Goal: Transaction & Acquisition: Purchase product/service

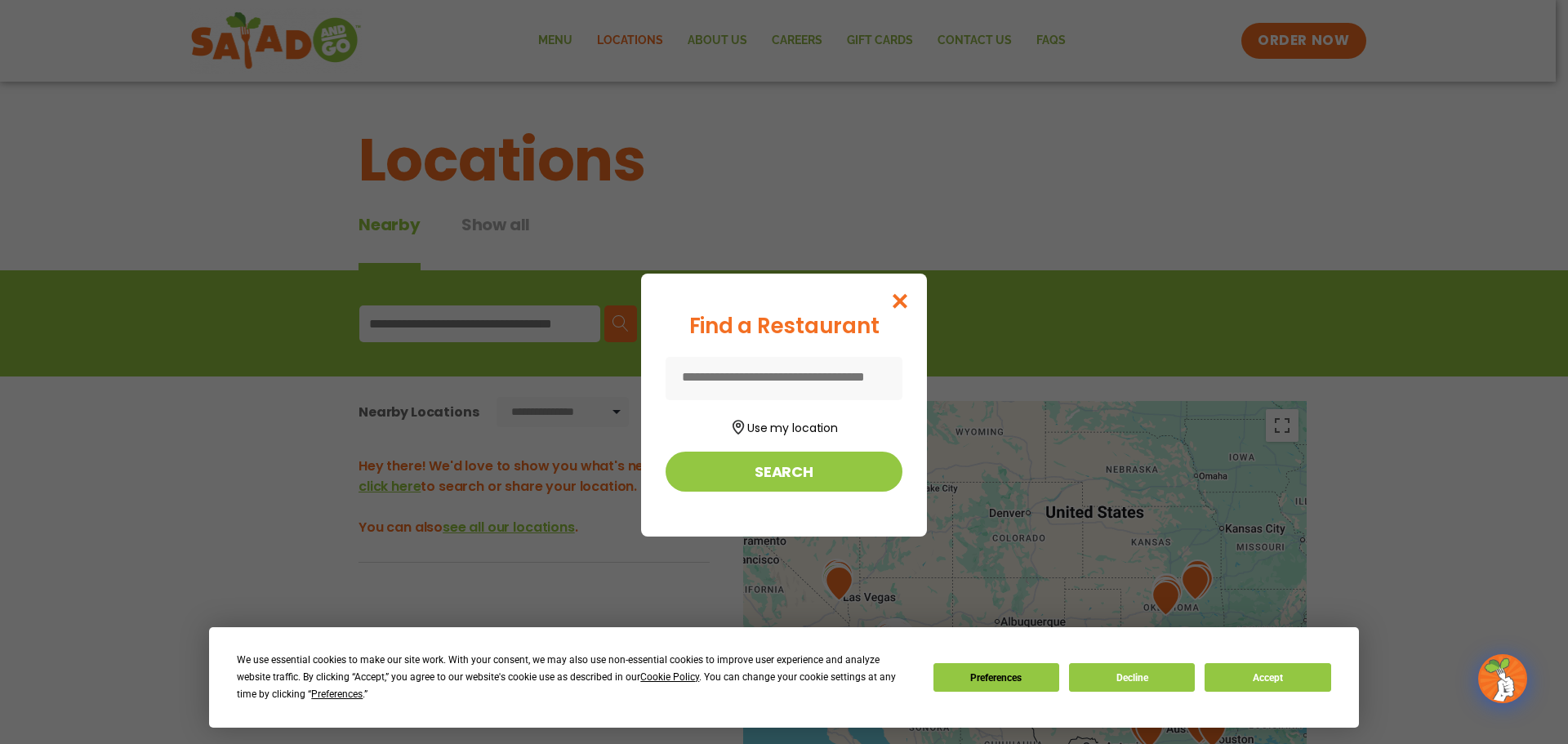
click at [832, 381] on input at bounding box center [784, 378] width 237 height 43
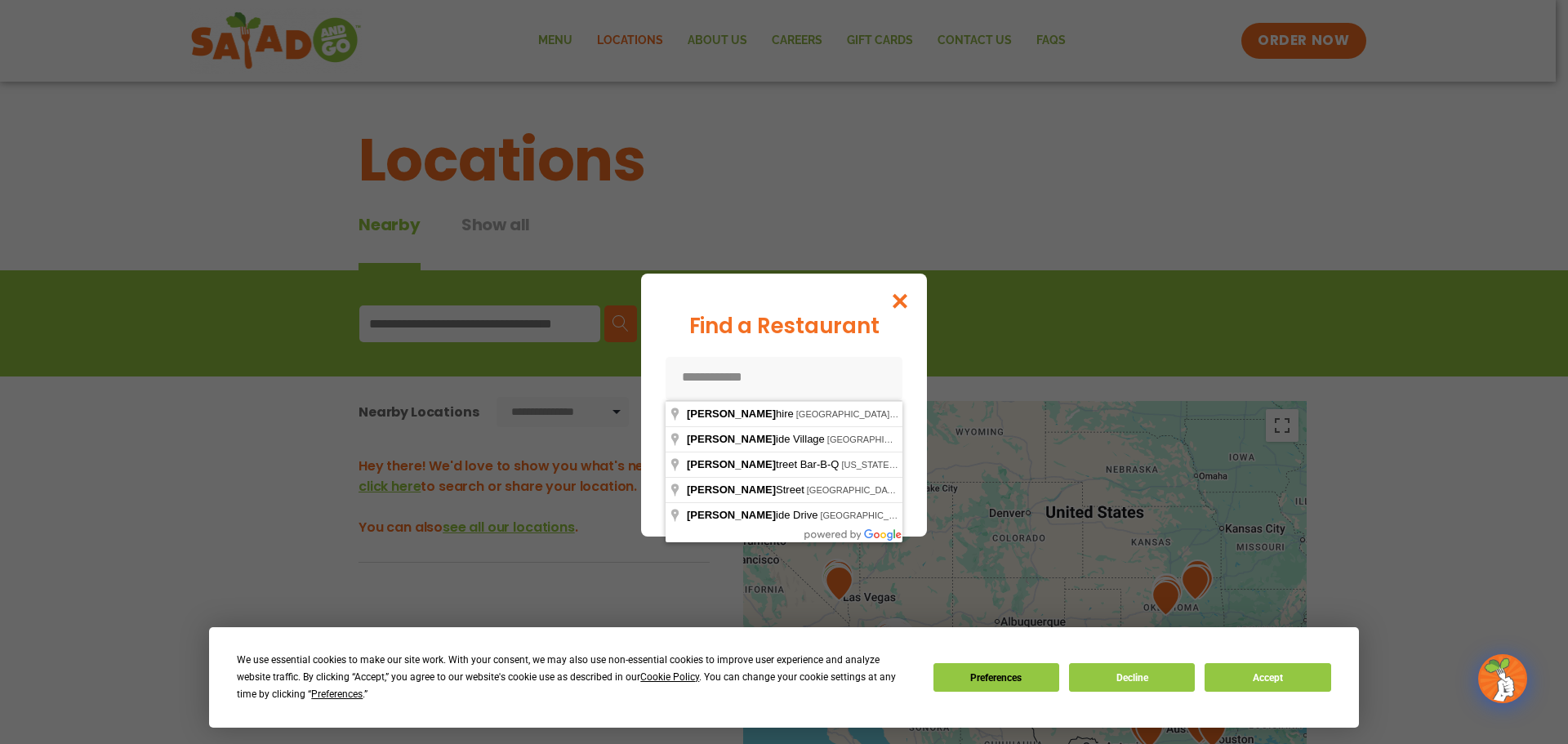
type input "**********"
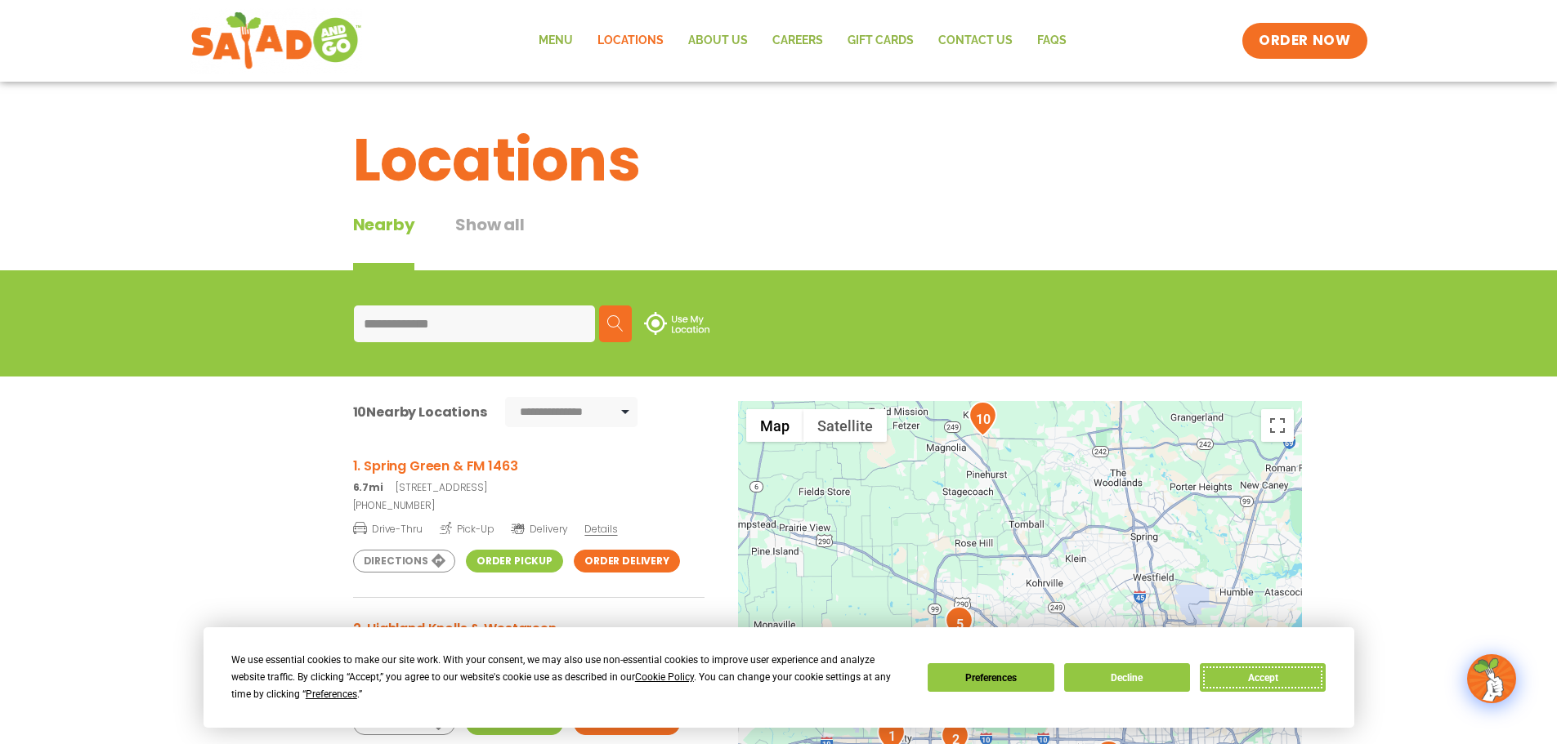
click at [1285, 671] on button "Accept" at bounding box center [1263, 678] width 126 height 29
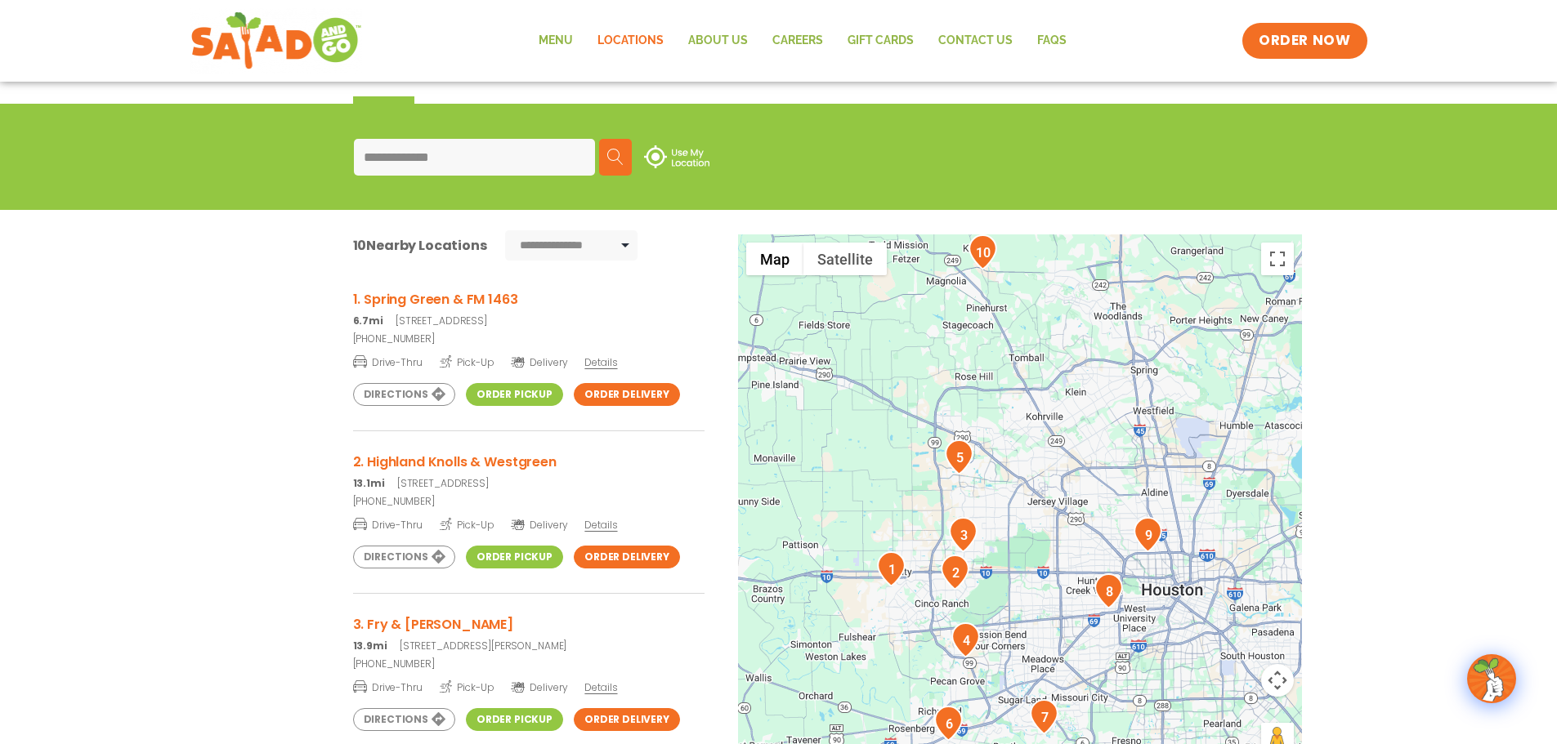
scroll to position [327, 0]
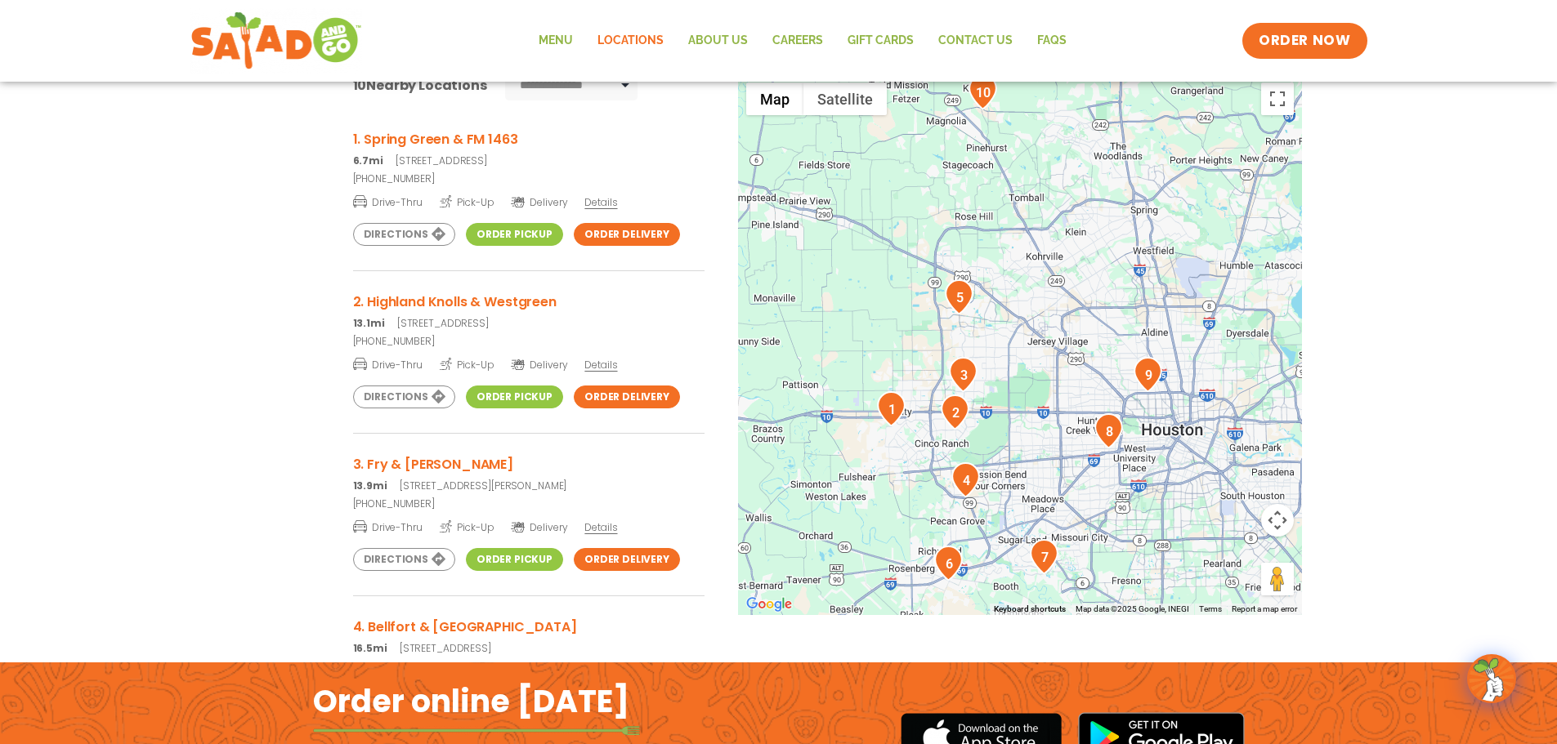
click at [422, 461] on h3 "3. Fry & [PERSON_NAME]" at bounding box center [528, 464] width 351 height 20
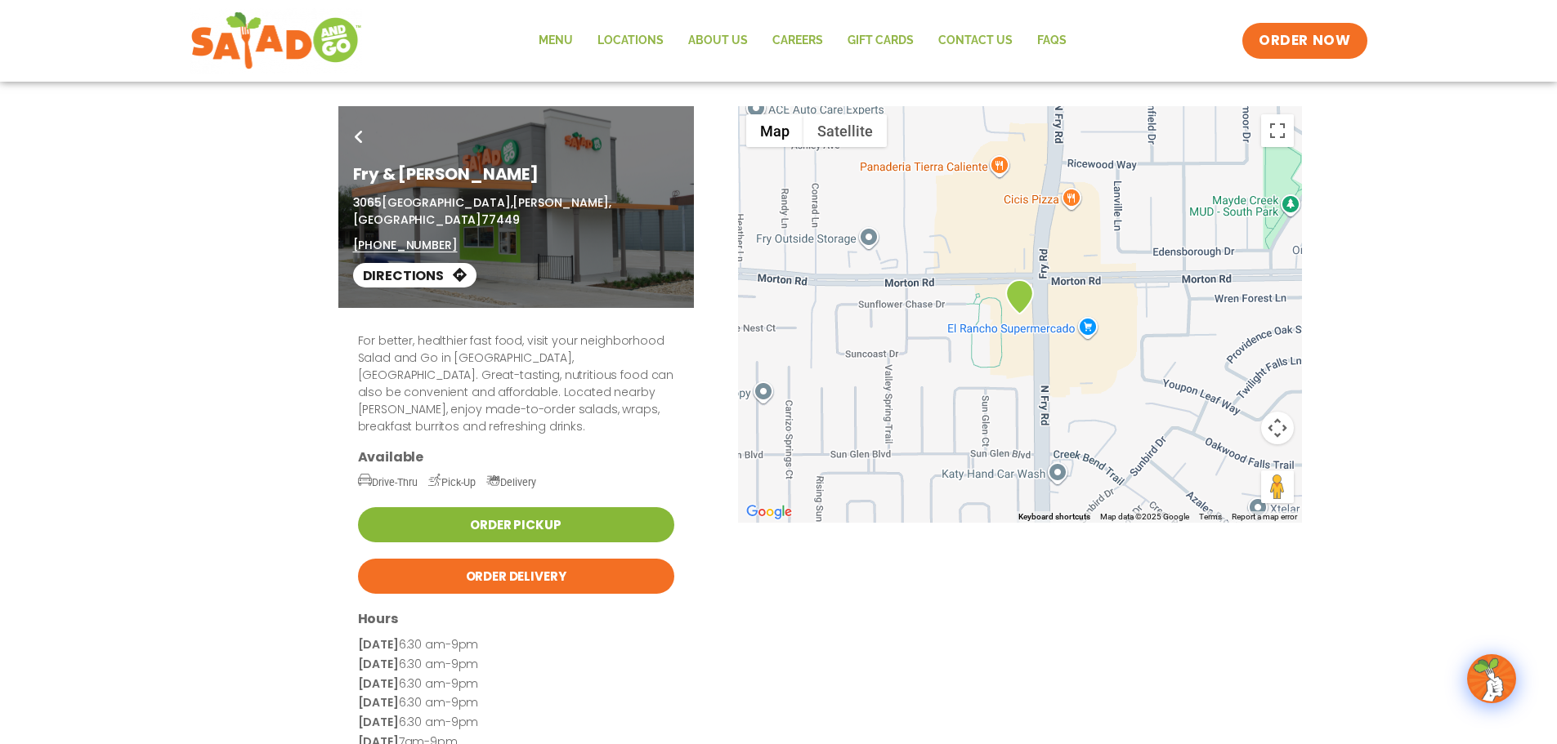
click at [483, 507] on link "Order Pickup" at bounding box center [516, 524] width 316 height 35
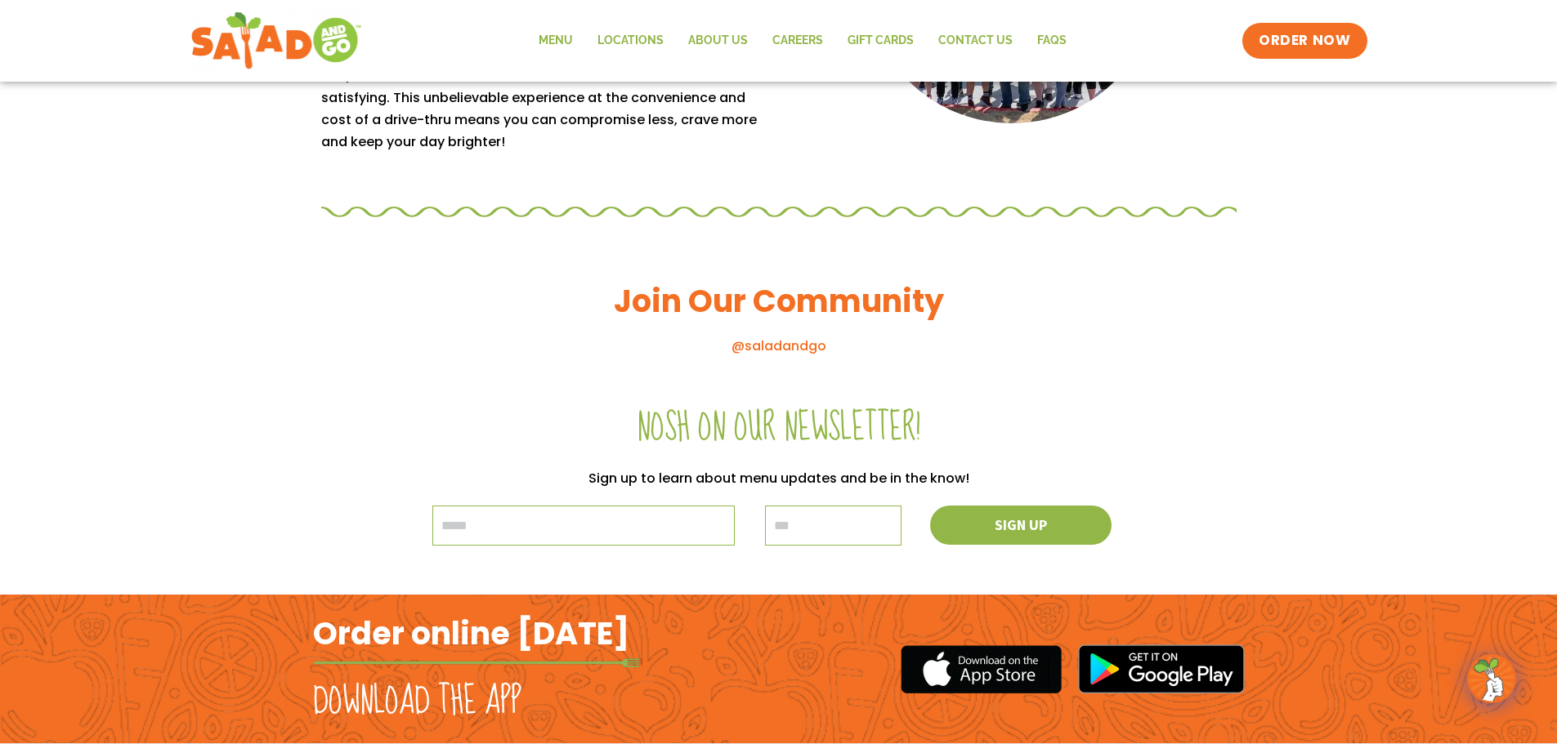
scroll to position [1589, 0]
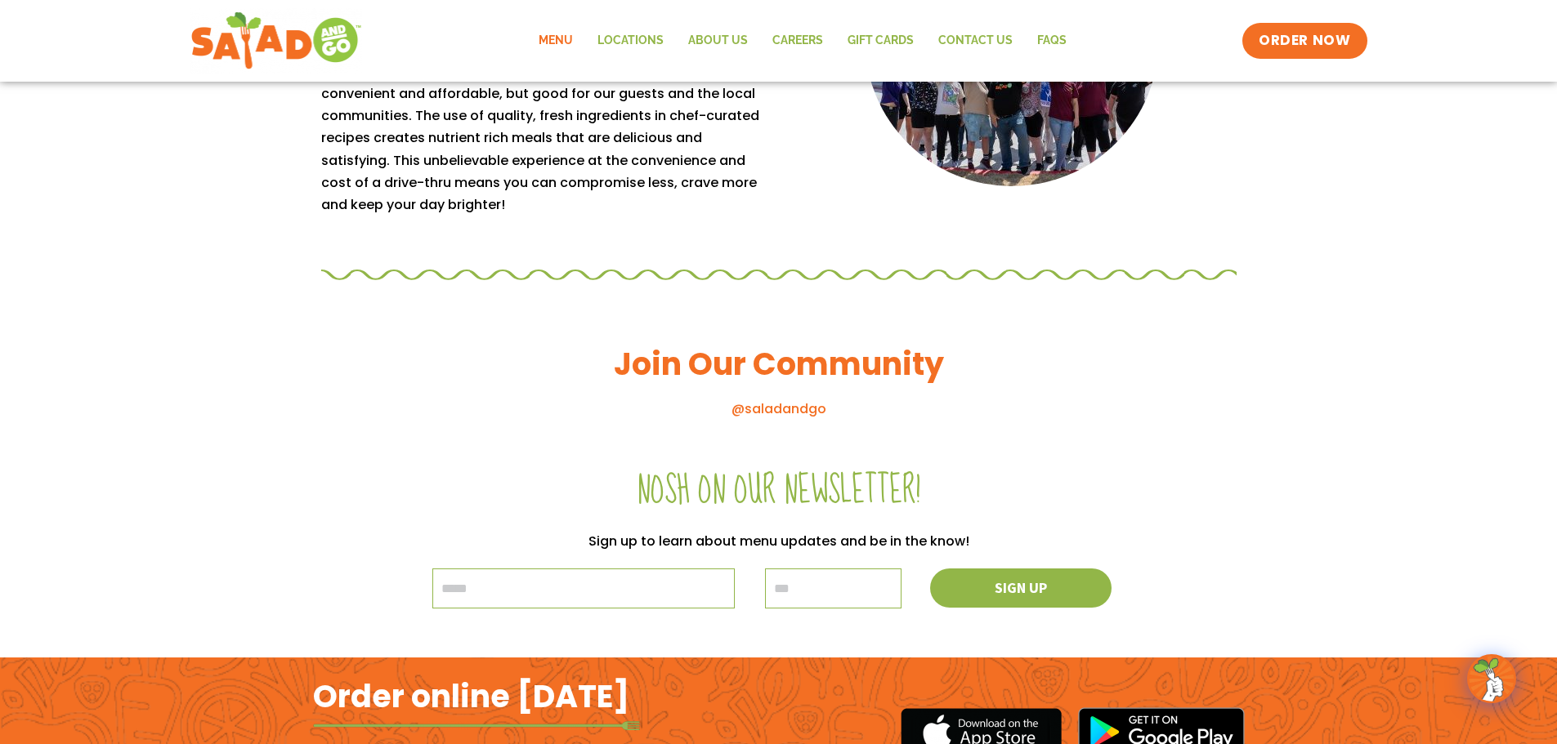
click at [552, 38] on link "Menu" at bounding box center [555, 41] width 59 height 38
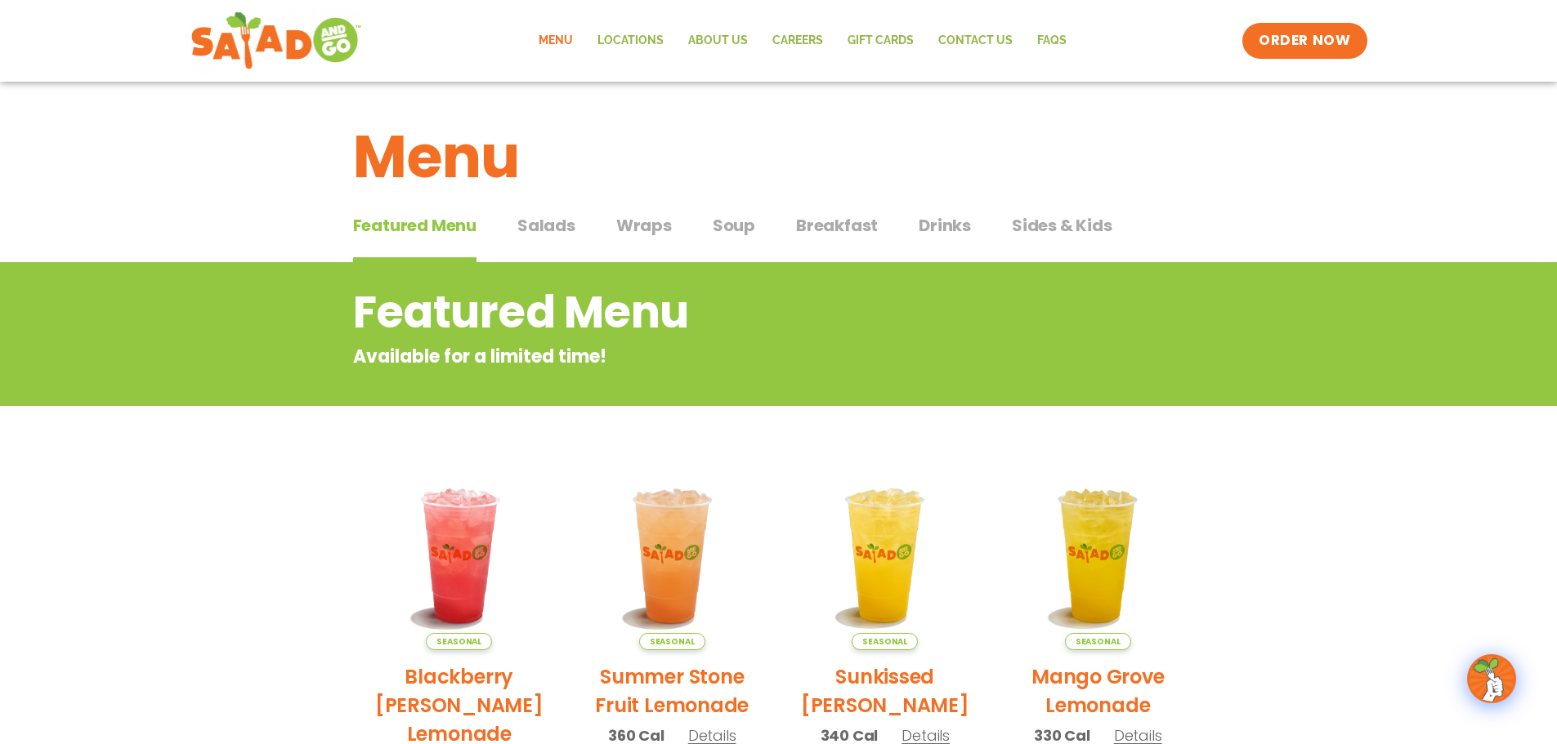
click at [634, 222] on span "Wraps" at bounding box center [644, 225] width 56 height 25
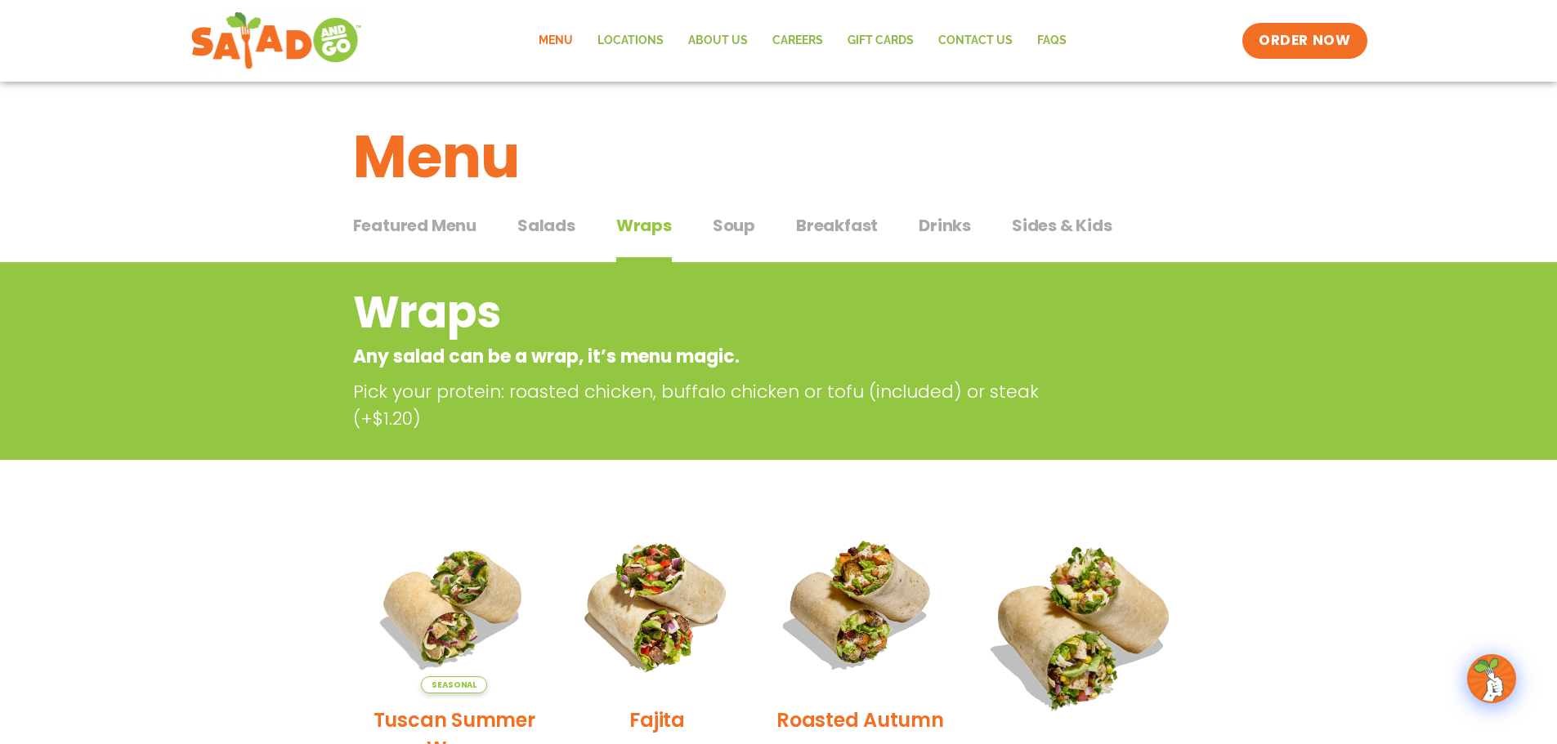
click at [446, 226] on span "Featured Menu" at bounding box center [414, 225] width 123 height 25
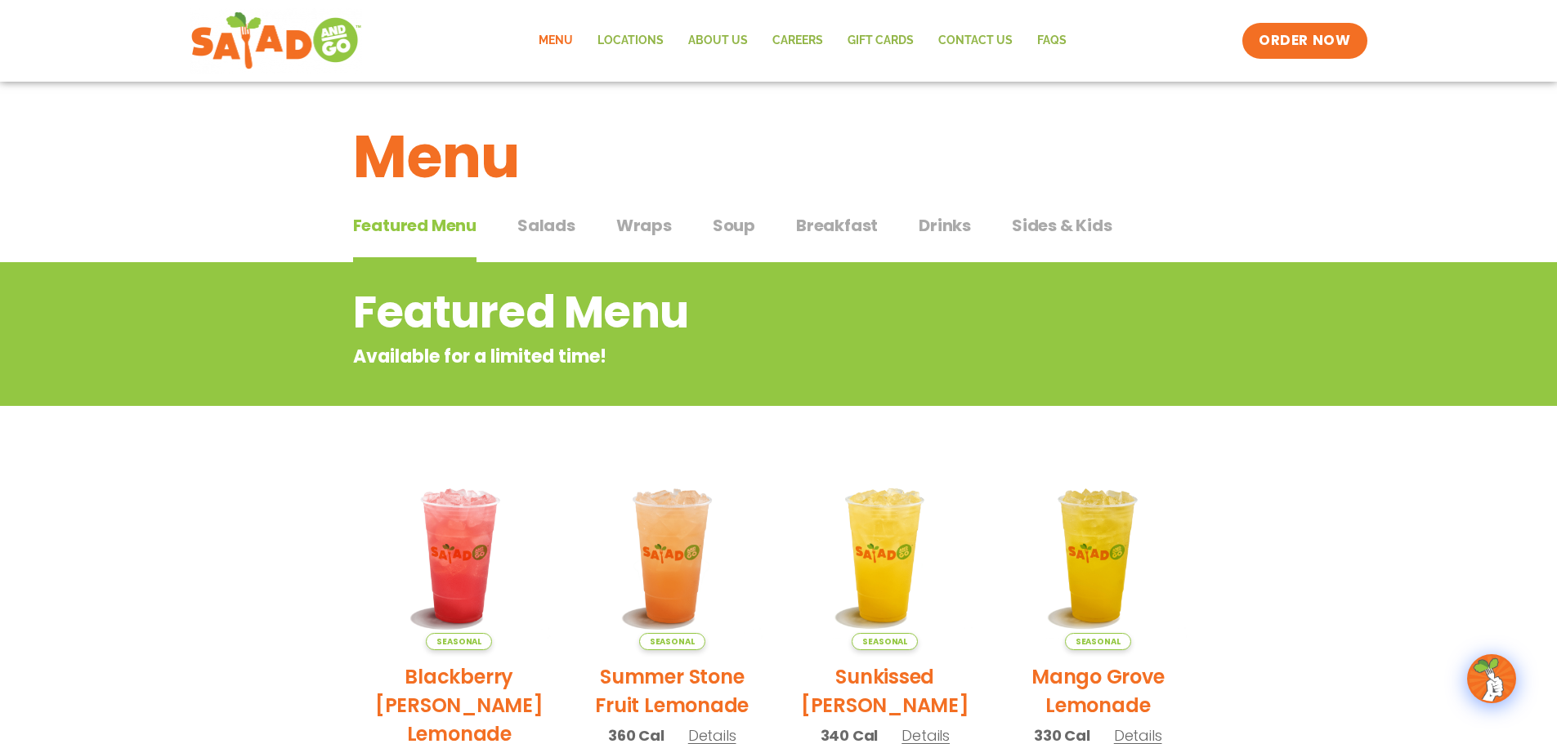
click at [641, 221] on span "Wraps" at bounding box center [644, 225] width 56 height 25
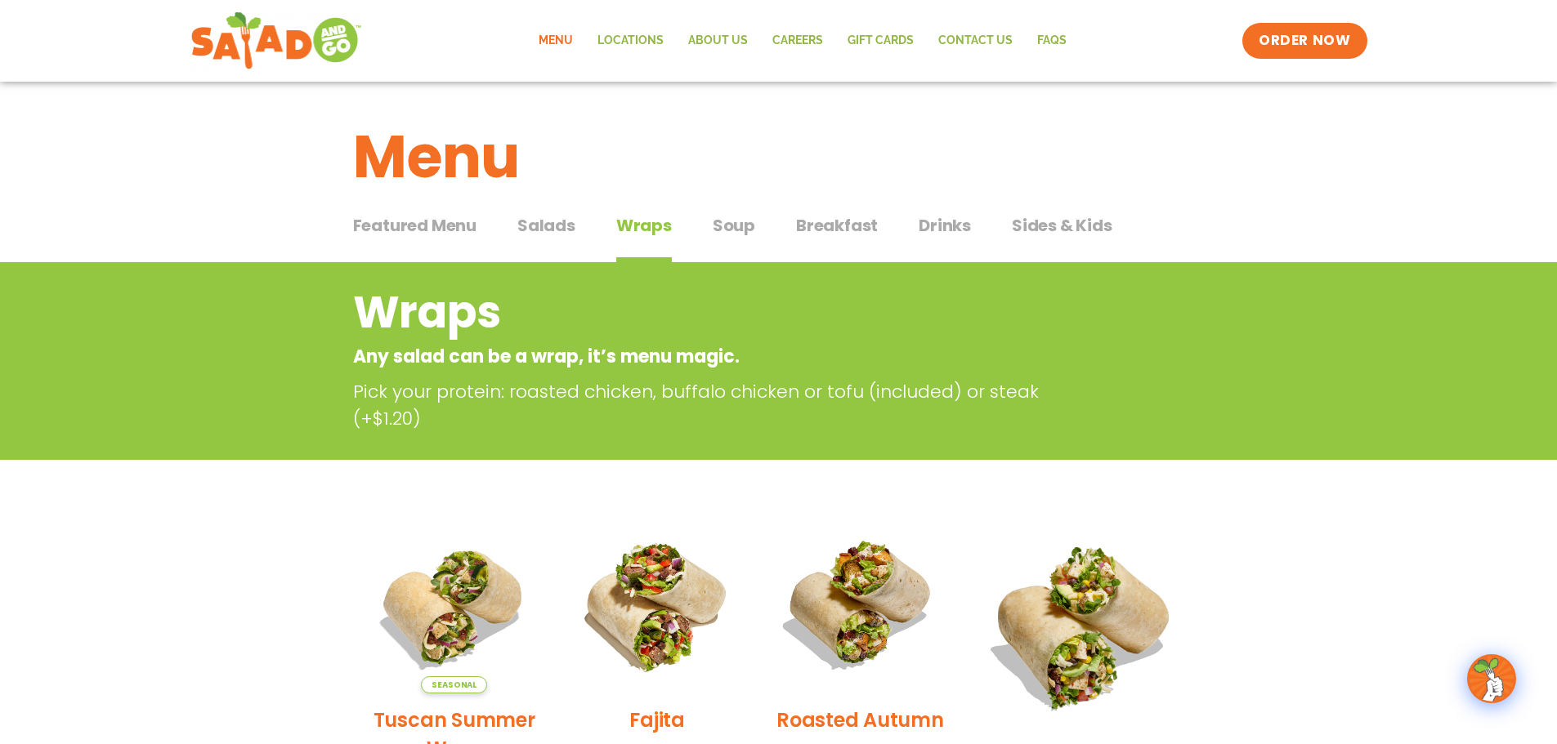
click at [1078, 228] on span "Sides & Kids" at bounding box center [1062, 225] width 101 height 25
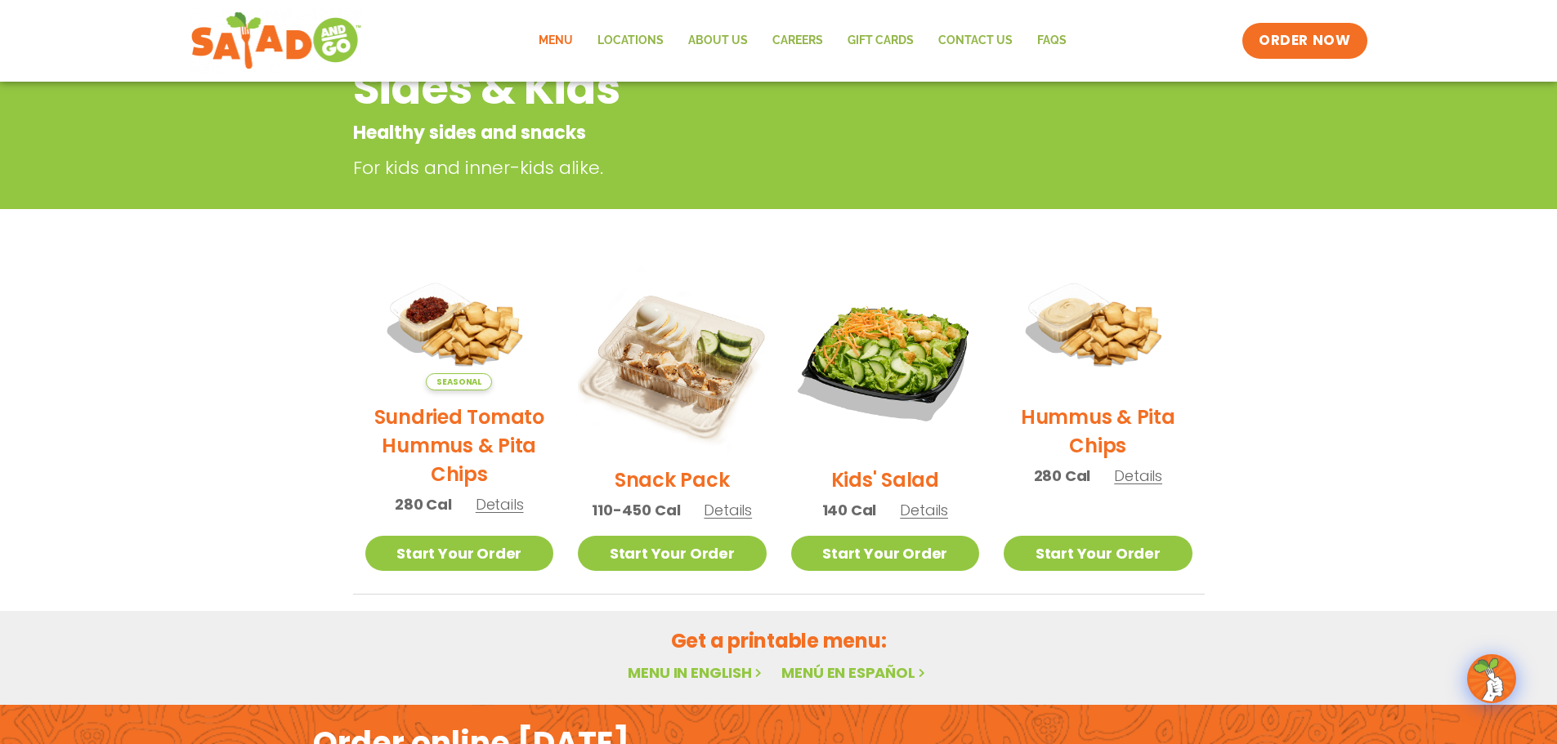
scroll to position [245, 0]
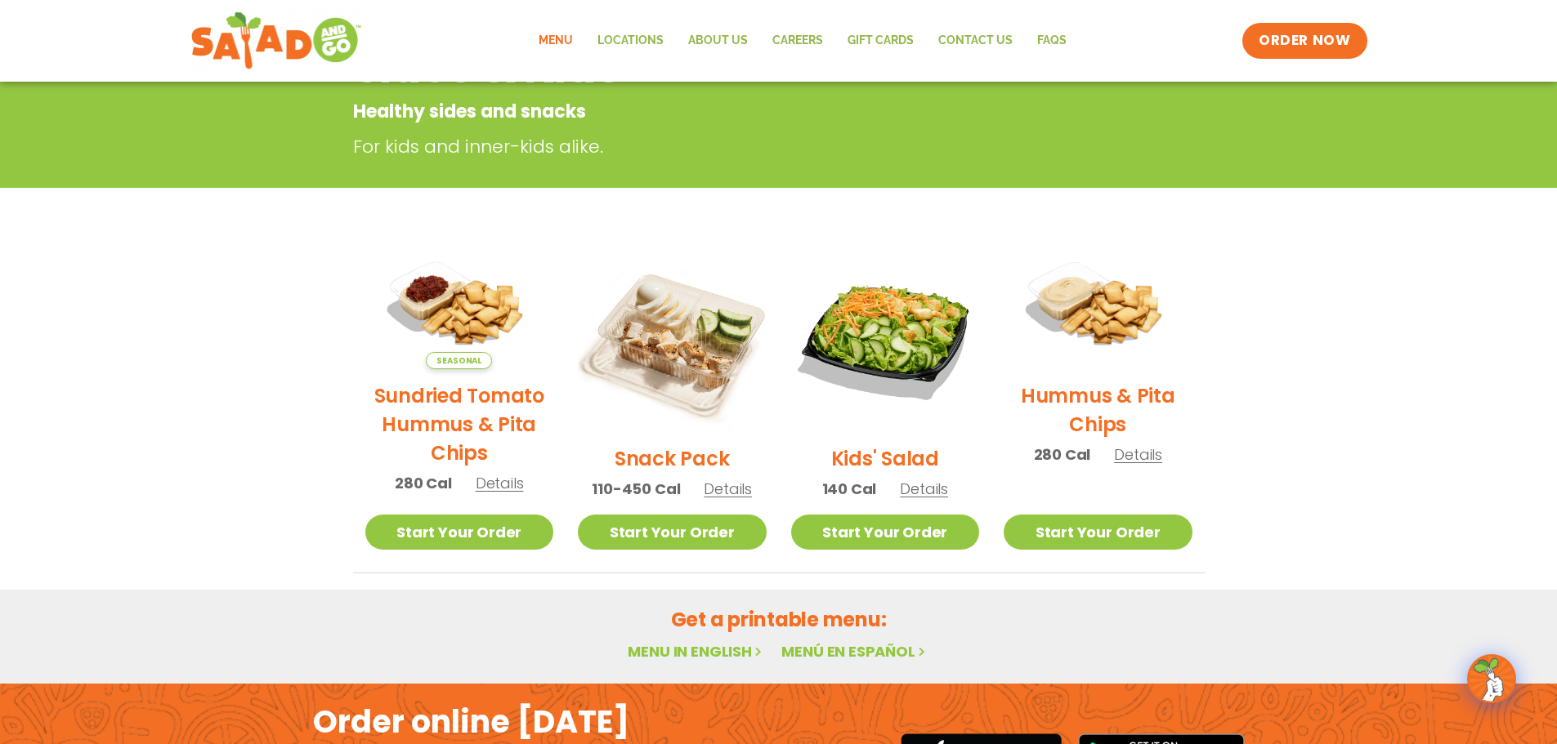
click at [574, 33] on link "Menu" at bounding box center [555, 41] width 59 height 38
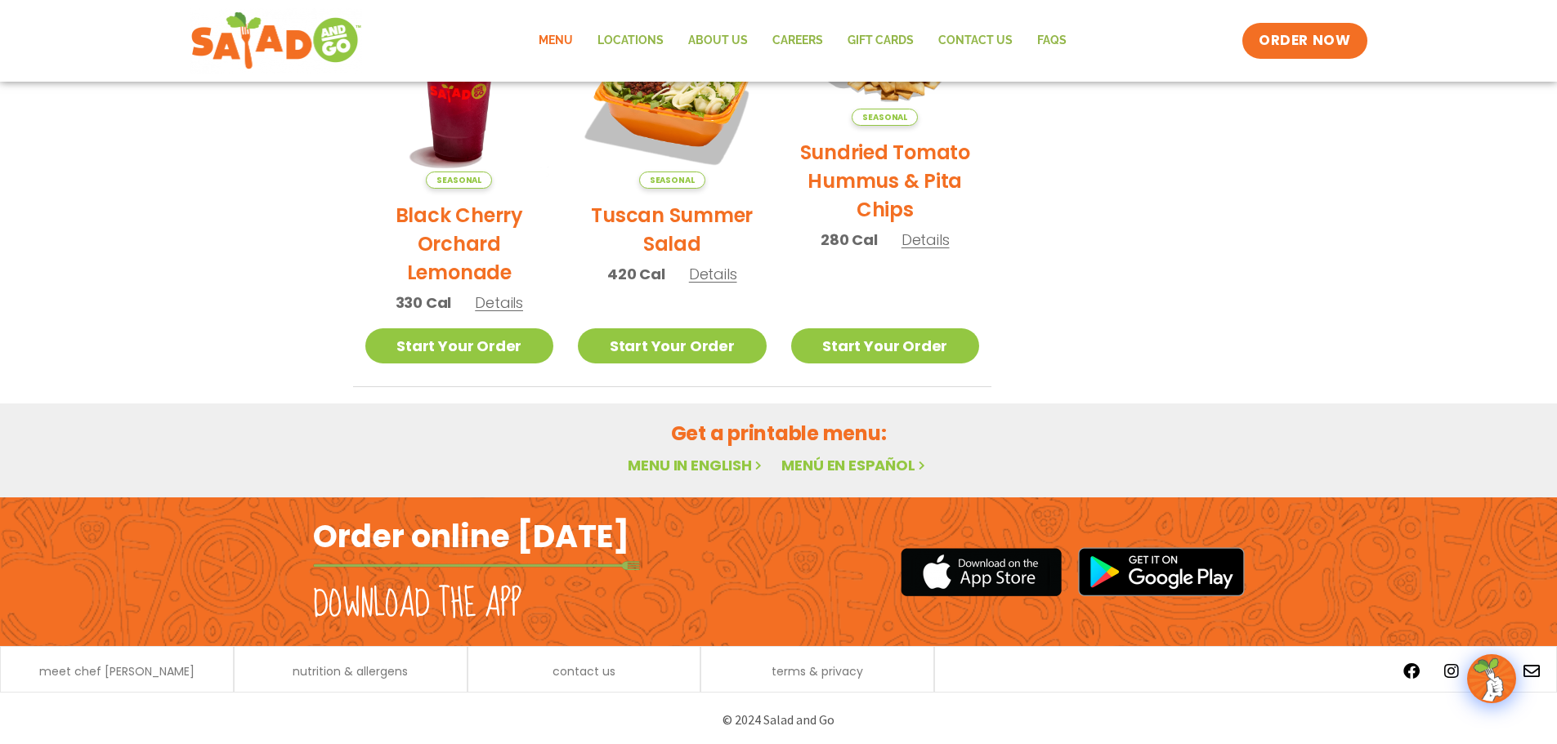
scroll to position [876, 0]
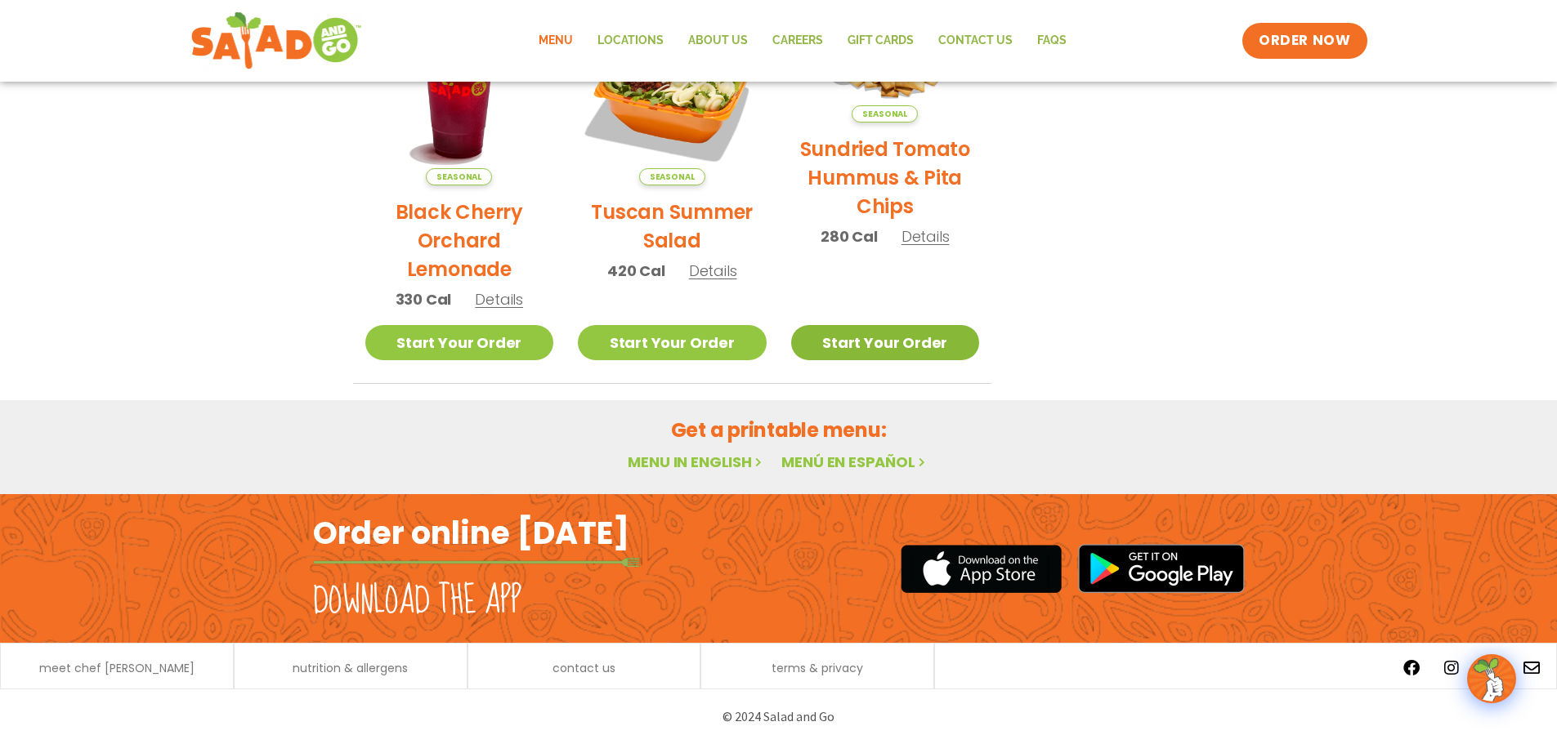
click at [872, 341] on link "Start Your Order" at bounding box center [885, 342] width 189 height 35
